Goal: Check status: Check status

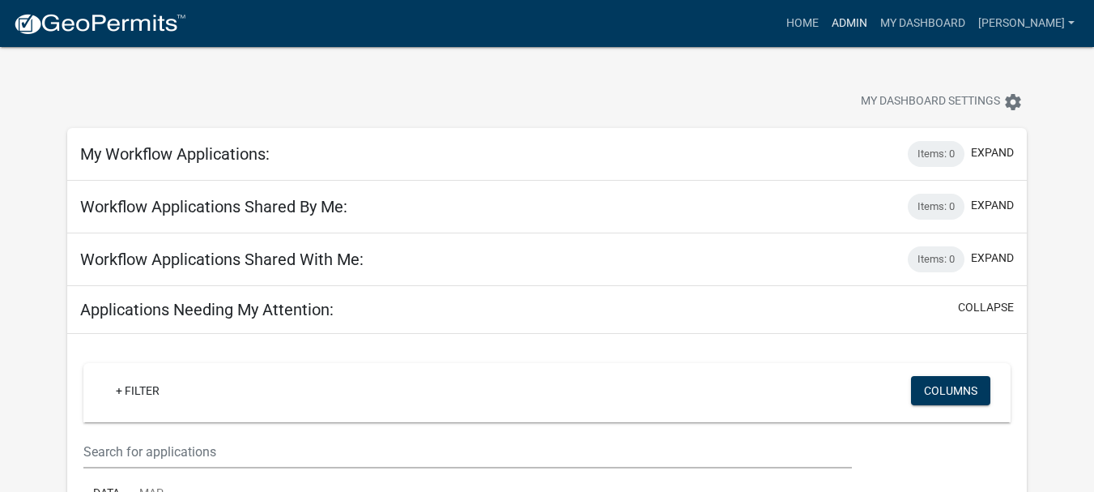
click at [874, 25] on link "Admin" at bounding box center [849, 23] width 49 height 31
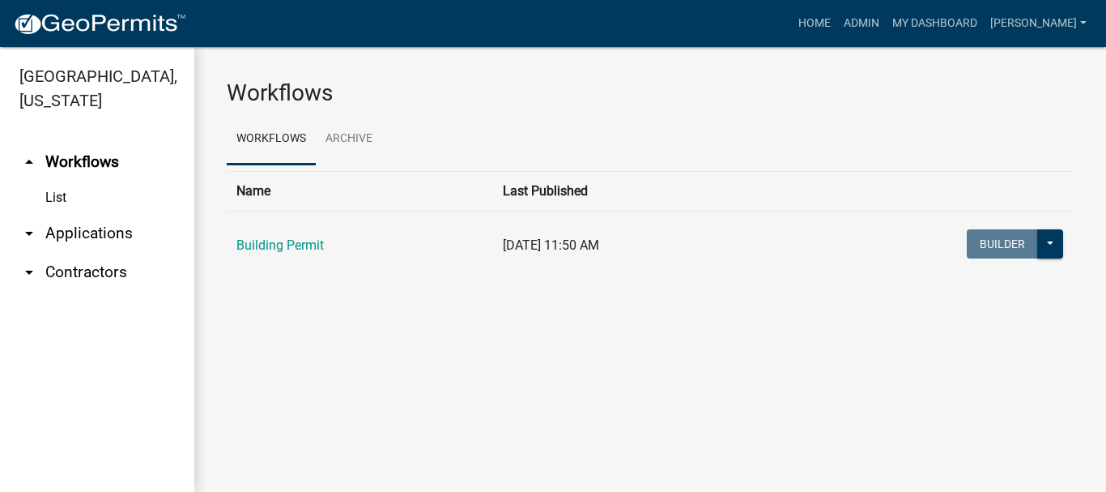
click at [70, 214] on link "arrow_drop_down Applications" at bounding box center [97, 233] width 194 height 39
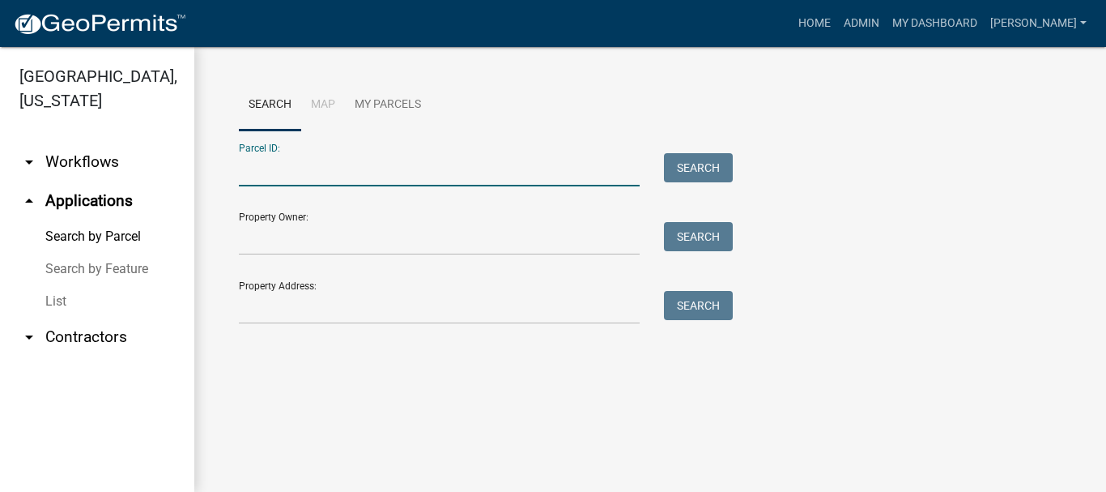
click at [283, 165] on input "Parcel ID:" at bounding box center [439, 169] width 401 height 33
paste input "64-06-21-177-003.000-006"
type input "64-06-21-177-003.000-006"
click at [705, 168] on button "Search" at bounding box center [698, 167] width 69 height 29
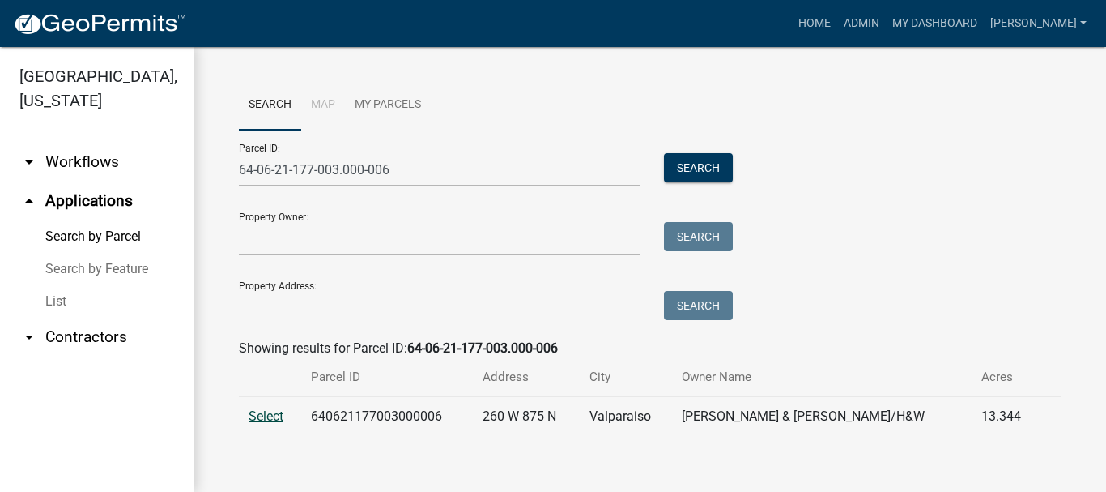
click at [258, 418] on span "Select" at bounding box center [266, 415] width 35 height 15
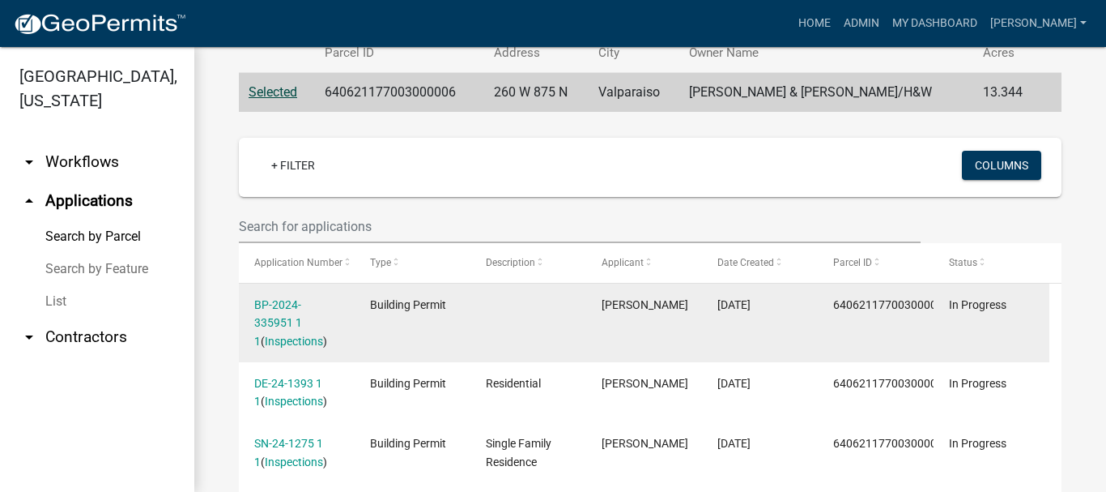
scroll to position [405, 0]
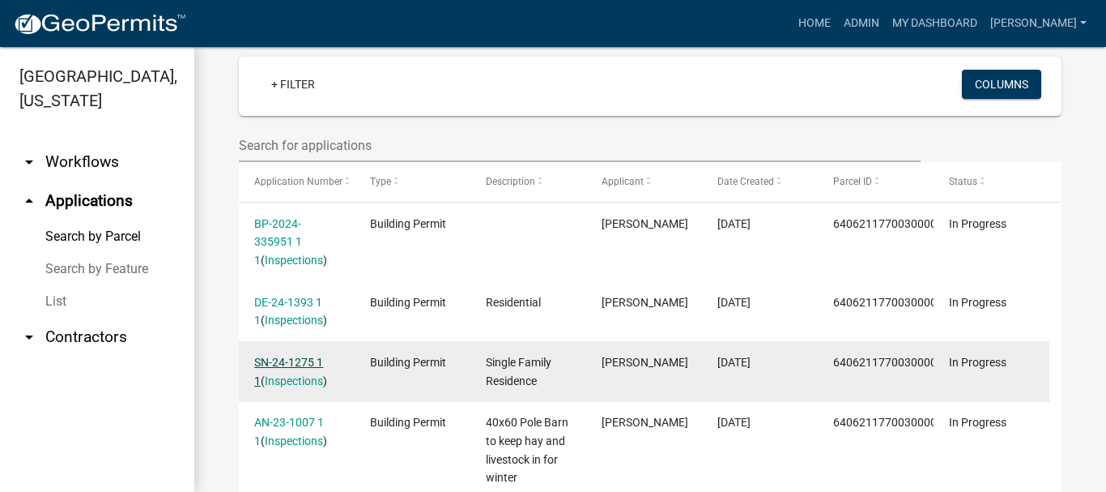
click at [283, 367] on link "SN-24-1275 1 1" at bounding box center [288, 372] width 69 height 32
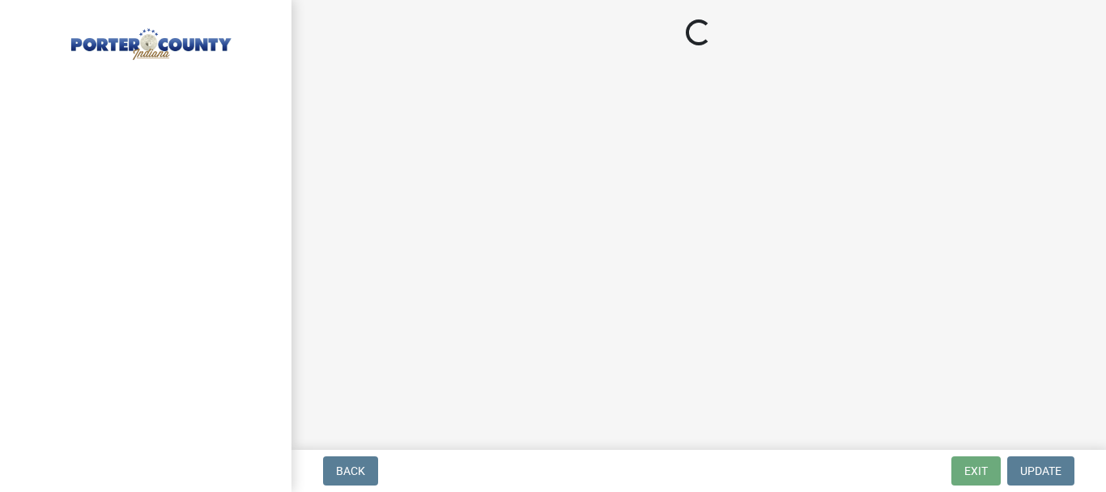
click at [283, 367] on div at bounding box center [146, 246] width 292 height 492
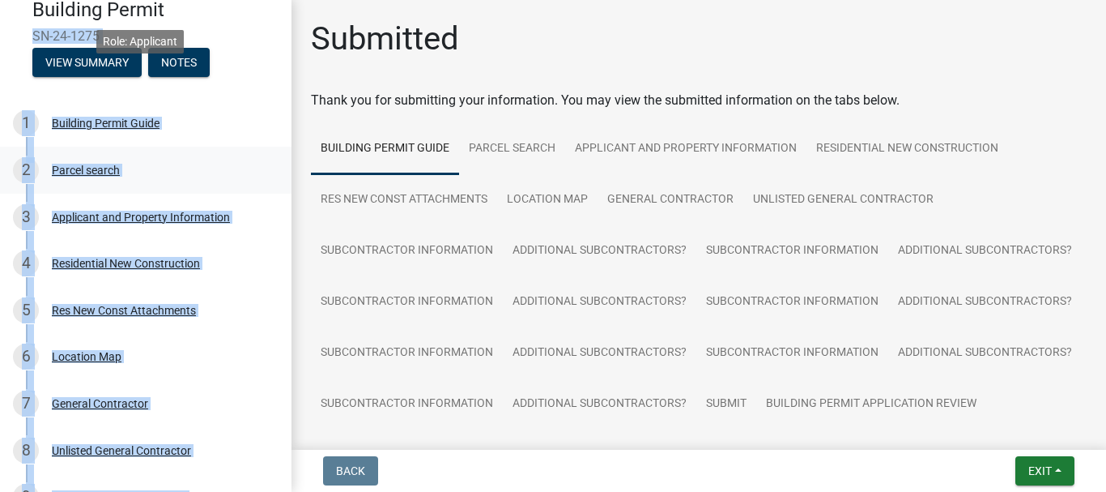
scroll to position [162, 0]
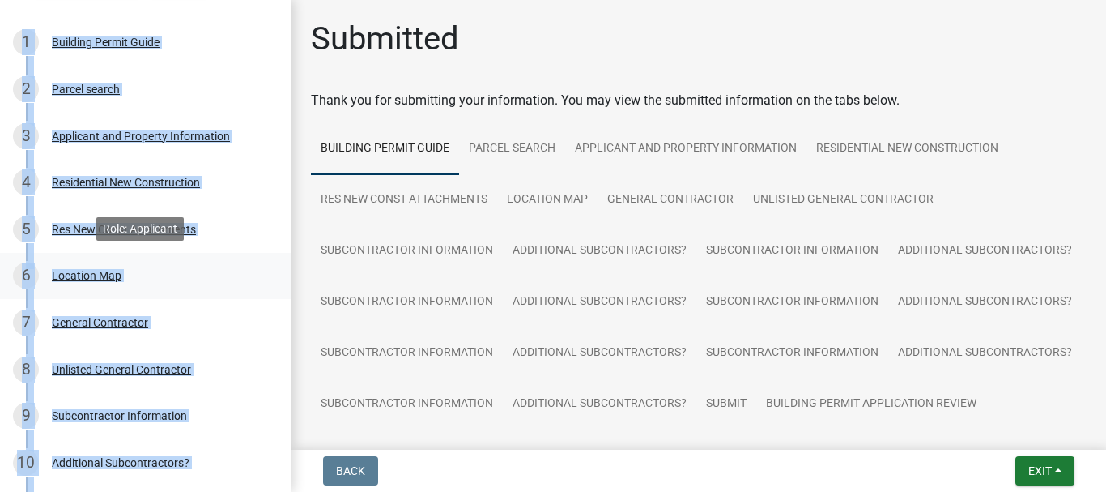
click at [275, 260] on link "6 Location Map" at bounding box center [146, 276] width 292 height 47
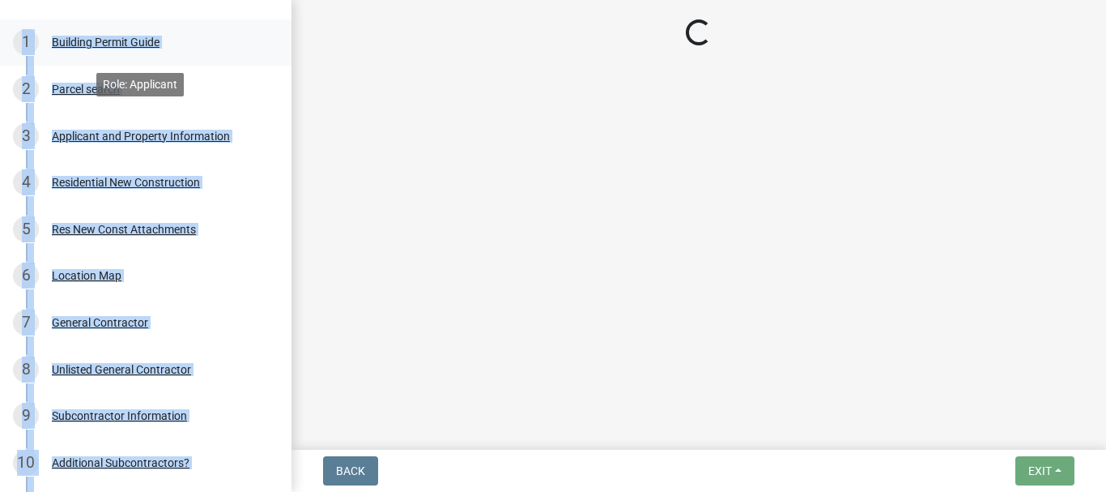
click at [275, 38] on link "1 Building Permit Guide" at bounding box center [146, 42] width 292 height 47
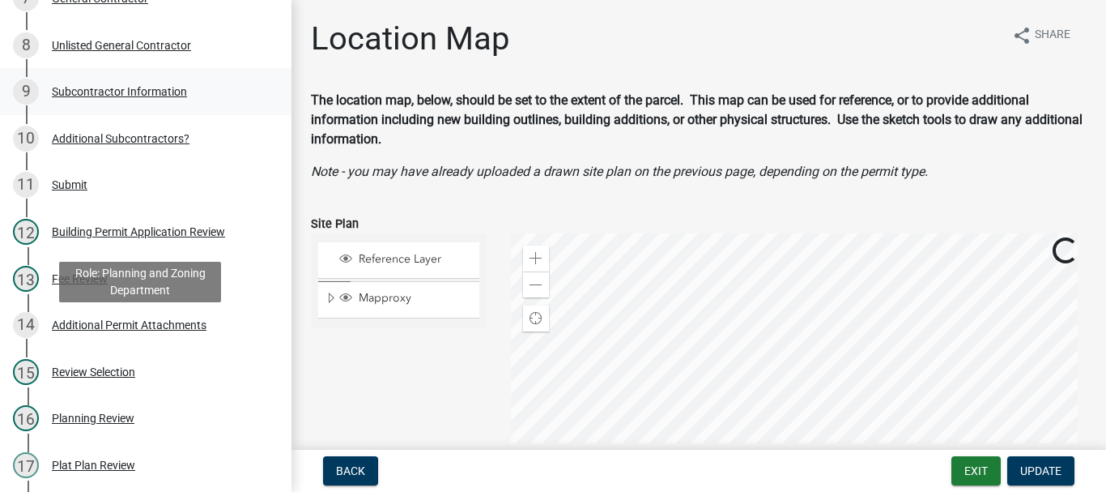
scroll to position [567, 0]
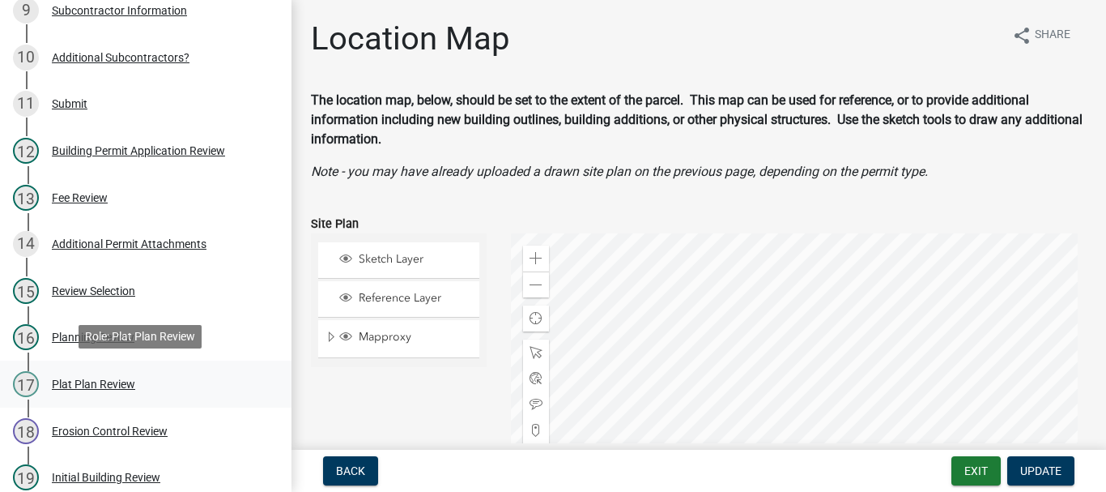
click at [102, 385] on div "Plat Plan Review" at bounding box center [93, 383] width 83 height 11
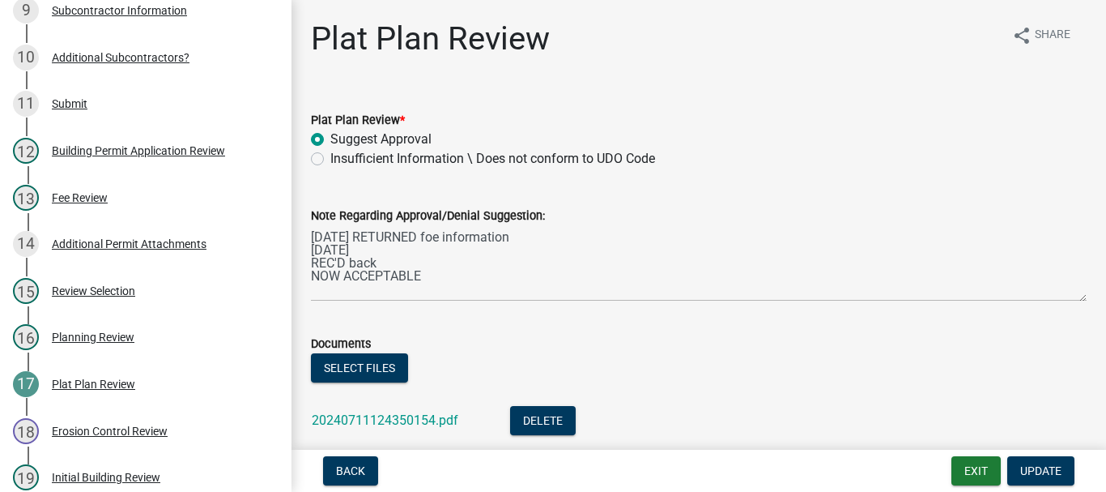
scroll to position [162, 0]
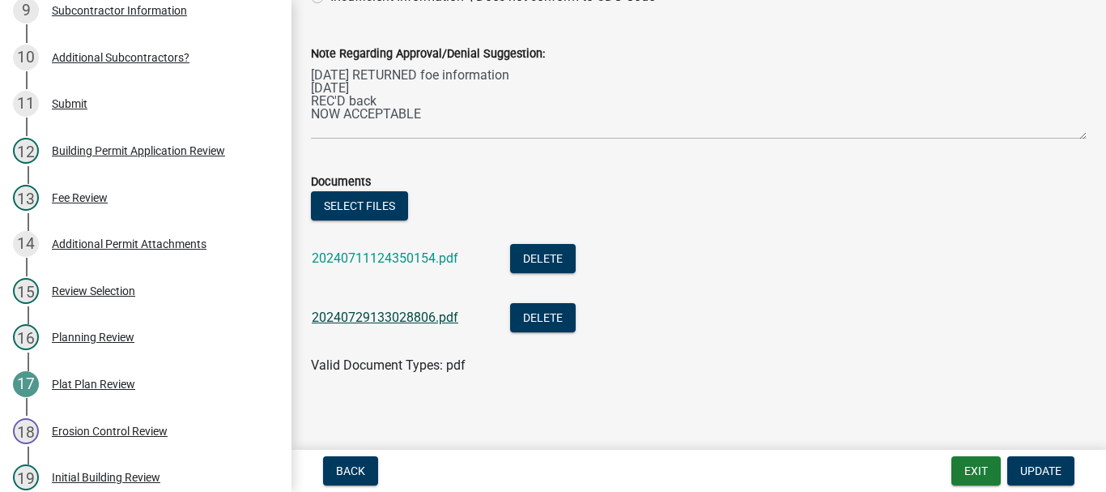
click at [359, 322] on link "20240729133028806.pdf" at bounding box center [385, 316] width 147 height 15
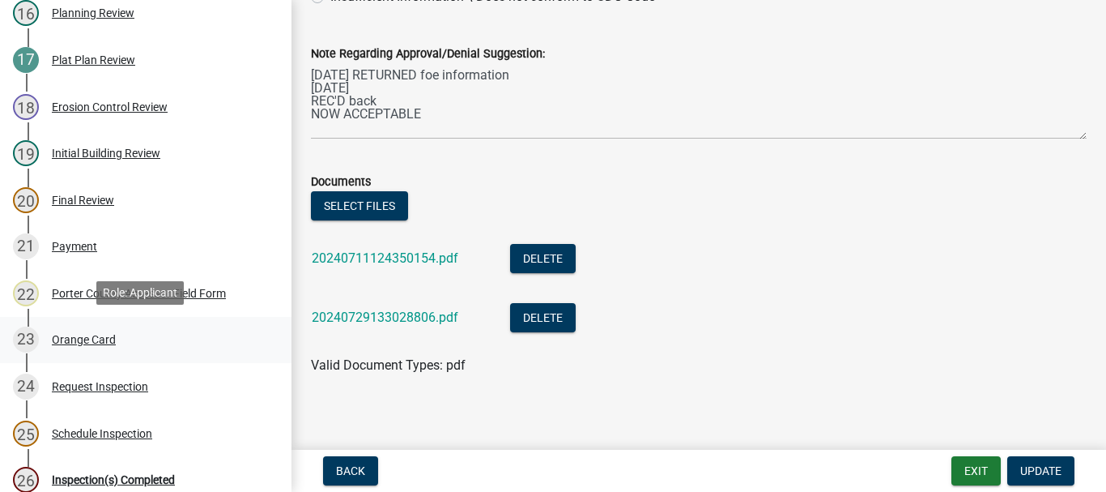
scroll to position [972, 0]
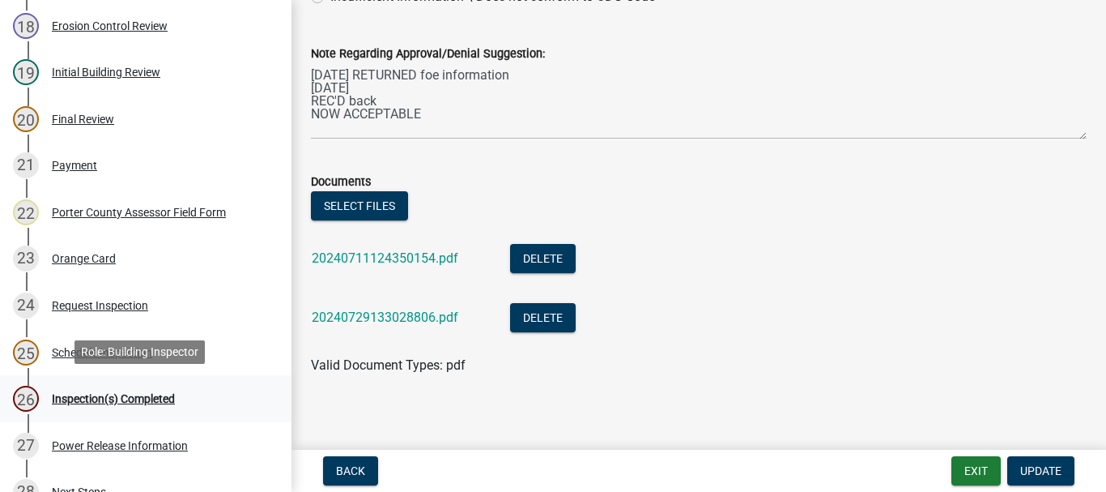
click at [86, 402] on div "Inspection(s) Completed" at bounding box center [113, 398] width 123 height 11
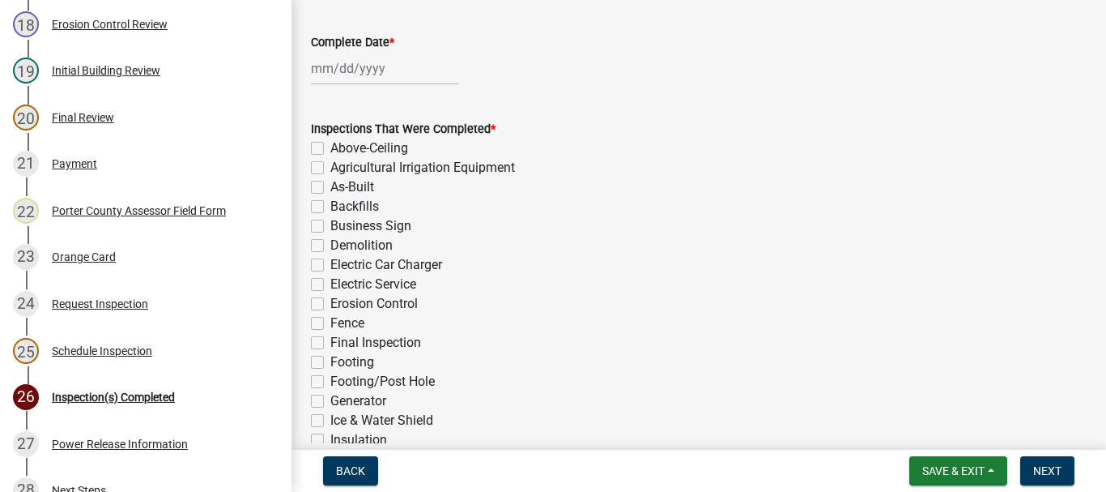
scroll to position [0, 0]
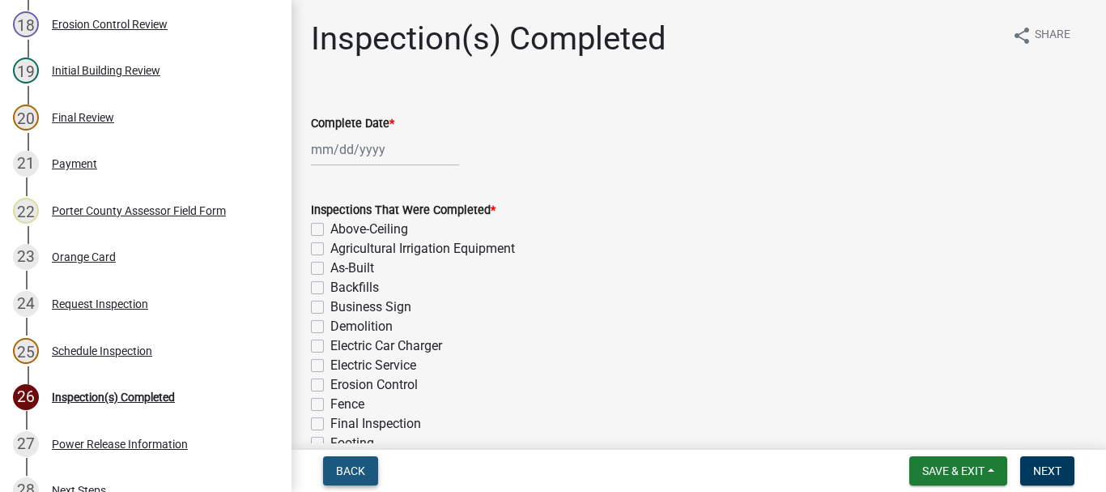
click at [349, 475] on span "Back" at bounding box center [350, 470] width 29 height 13
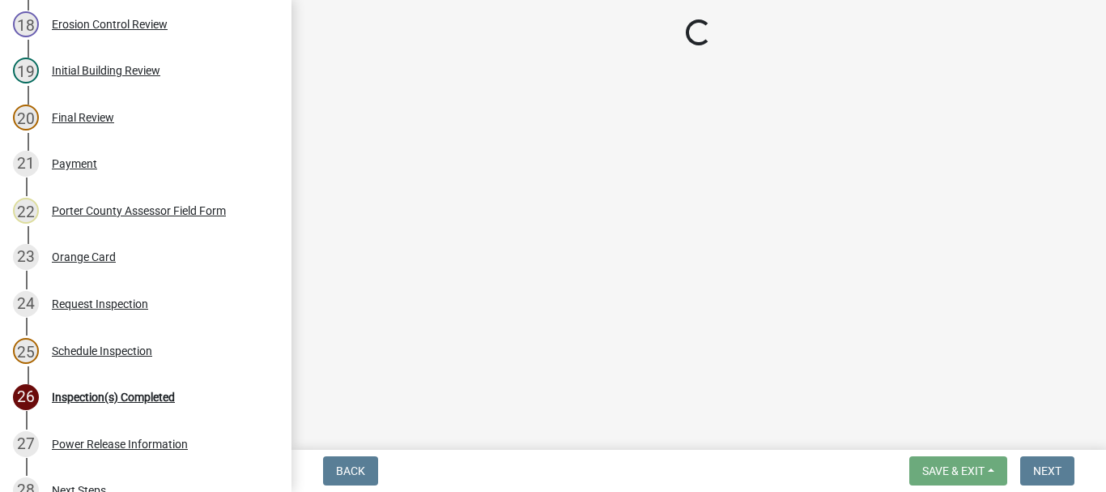
select select "ca350da2-795e-4cf8-941d-46ff53e354ae"
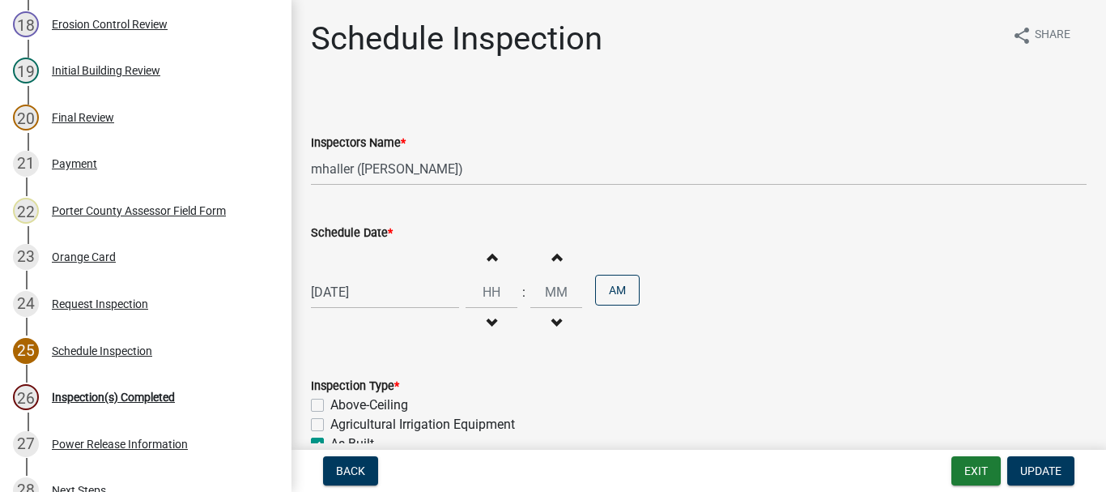
scroll to position [81, 0]
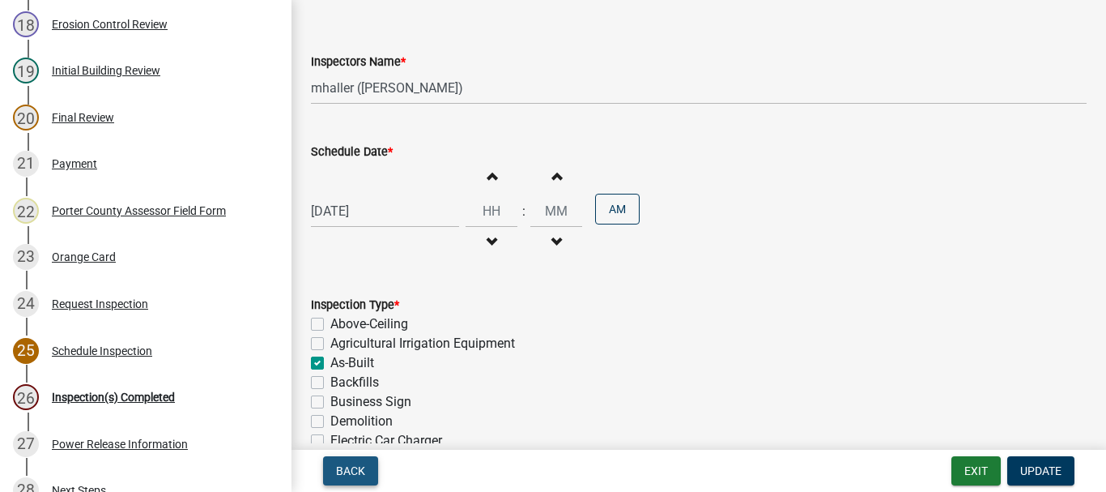
click at [347, 470] on span "Back" at bounding box center [350, 470] width 29 height 13
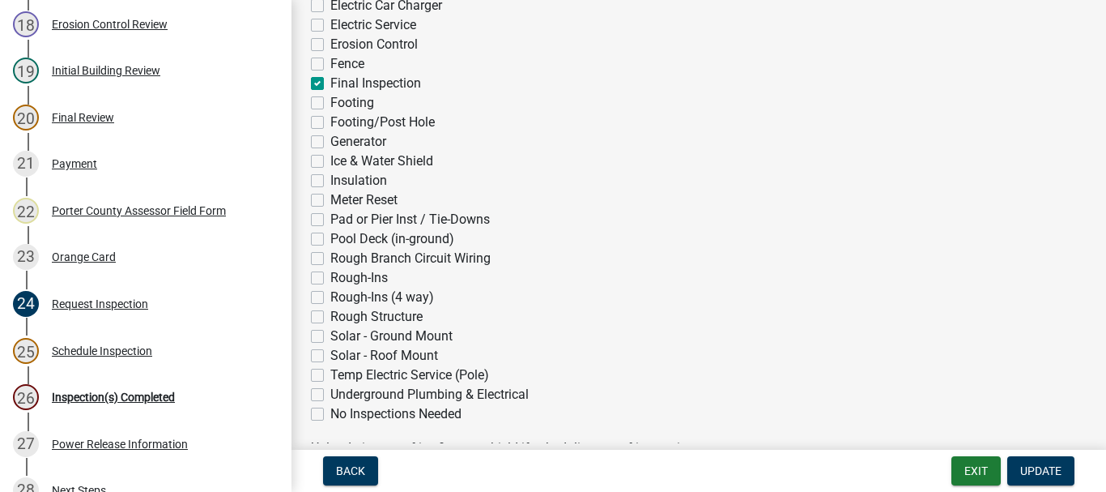
scroll to position [810, 0]
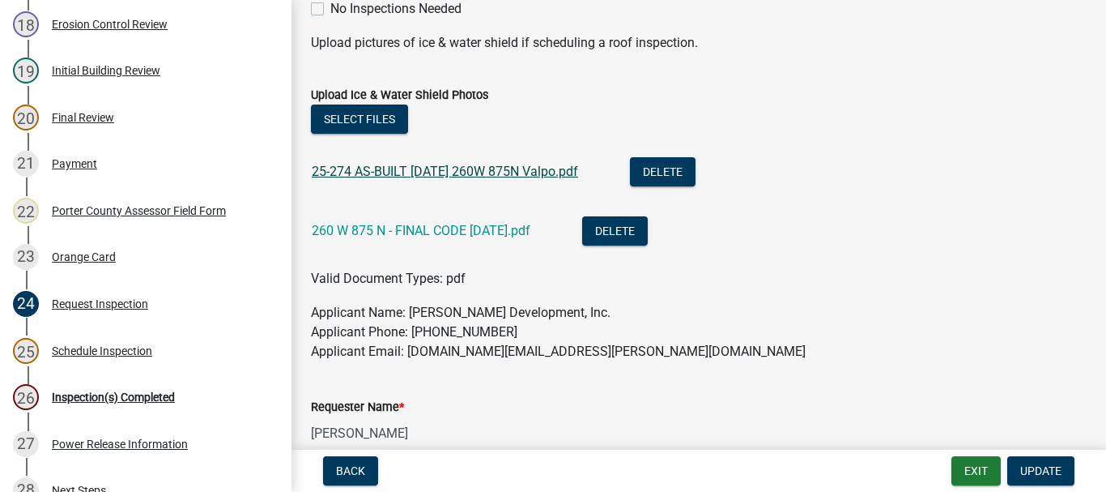
click at [456, 169] on link "25-274 AS-BUILT [DATE] 260W 875N Valpo.pdf" at bounding box center [445, 171] width 266 height 15
